Goal: Find contact information

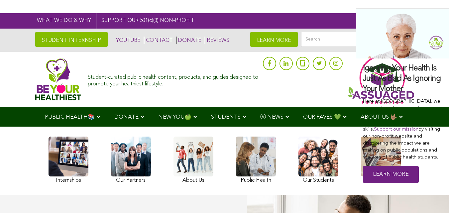
scroll to position [2721, 0]
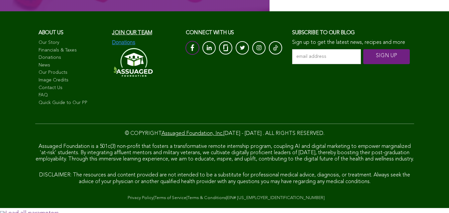
click at [190, 50] on link at bounding box center [192, 48] width 14 height 14
click at [56, 85] on link "Contact Us" at bounding box center [72, 88] width 67 height 7
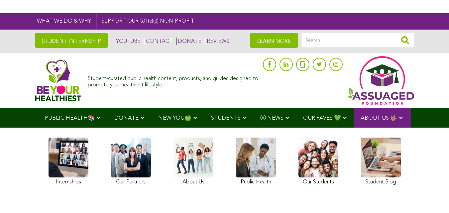
scroll to position [243, 0]
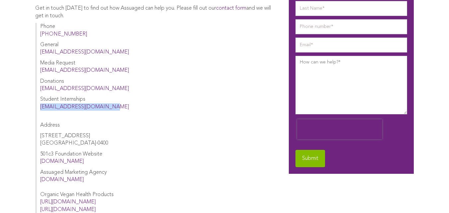
copy link "[EMAIL_ADDRESS][DOMAIN_NAME]"
drag, startPoint x: 107, startPoint y: 107, endPoint x: 39, endPoint y: 109, distance: 68.4
click at [39, 109] on div "Phone [PHONE_NUMBER] General [EMAIL_ADDRESS][DOMAIN_NAME] Media Request [EMAIL_…" at bounding box center [155, 118] width 240 height 190
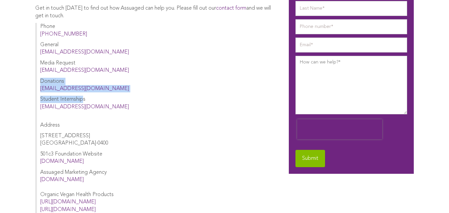
drag, startPoint x: 97, startPoint y: 85, endPoint x: 92, endPoint y: 95, distance: 11.0
click at [92, 95] on div "Phone [PHONE_NUMBER] General [EMAIL_ADDRESS][DOMAIN_NAME] Media Request [EMAIL_…" at bounding box center [155, 118] width 240 height 190
click at [99, 90] on p "Donations [EMAIL_ADDRESS][DOMAIN_NAME]" at bounding box center [157, 85] width 235 height 15
copy link "[EMAIL_ADDRESS][DOMAIN_NAME]"
drag, startPoint x: 99, startPoint y: 90, endPoint x: 38, endPoint y: 91, distance: 61.1
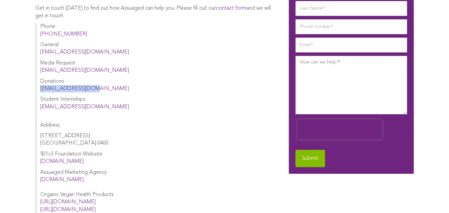
click at [38, 91] on div "Phone [PHONE_NUMBER] General [EMAIL_ADDRESS][DOMAIN_NAME] Media Request [EMAIL_…" at bounding box center [155, 118] width 240 height 190
copy link "[EMAIL_ADDRESS][DOMAIN_NAME]"
drag, startPoint x: 96, startPoint y: 69, endPoint x: 35, endPoint y: 69, distance: 61.1
click at [35, 69] on div "Phone [PHONE_NUMBER] General [EMAIL_ADDRESS][DOMAIN_NAME] Media Request [EMAIL_…" at bounding box center [155, 118] width 240 height 190
drag, startPoint x: 105, startPoint y: 49, endPoint x: 32, endPoint y: 52, distance: 73.1
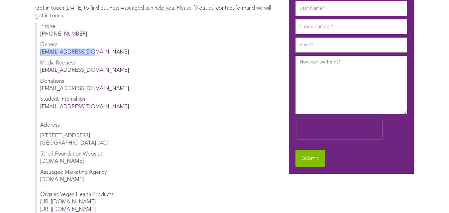
click at [32, 52] on div "Contact us Get in touch [DATE] to find out how Assuaged can help you. Please fi…" at bounding box center [224, 125] width 449 height 343
copy link "[EMAIL_ADDRESS][DOMAIN_NAME]"
